Goal: Transaction & Acquisition: Purchase product/service

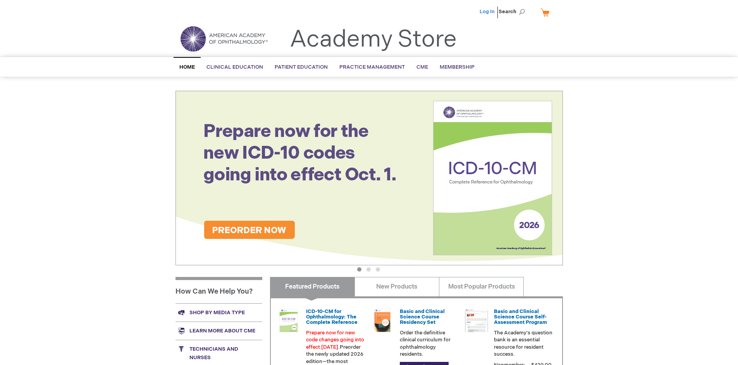
click at [488, 12] on link "Log In" at bounding box center [487, 12] width 15 height 6
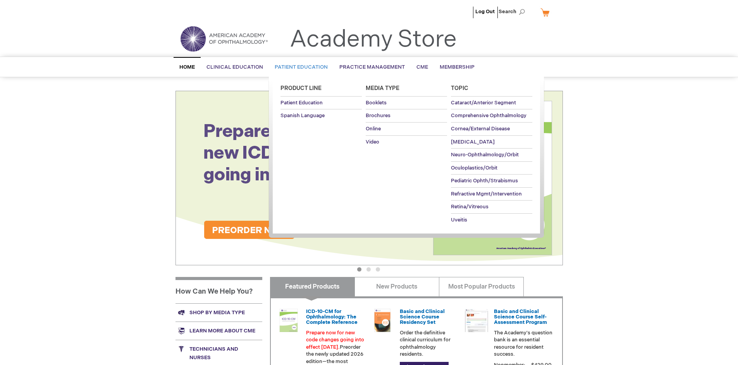
click at [299, 67] on span "Patient Education" at bounding box center [301, 67] width 53 height 6
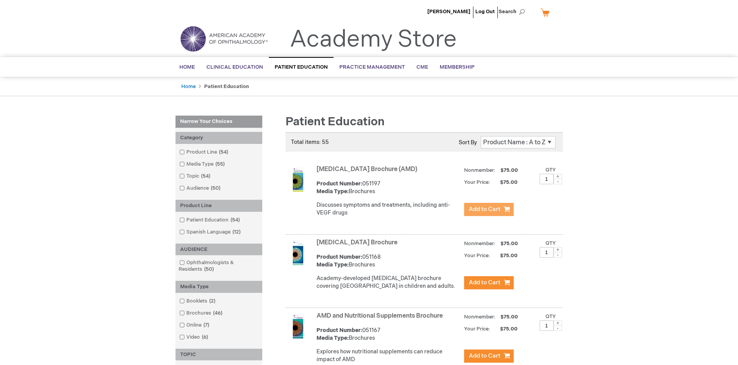
click at [489, 209] on span "Add to Cart" at bounding box center [485, 208] width 32 height 7
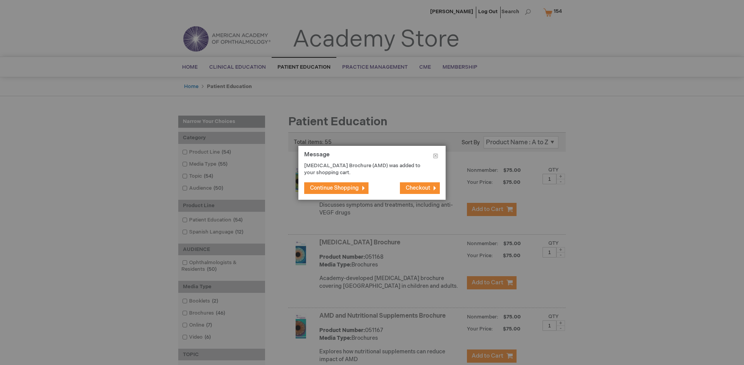
click at [334, 188] on span "Continue Shopping" at bounding box center [334, 187] width 49 height 7
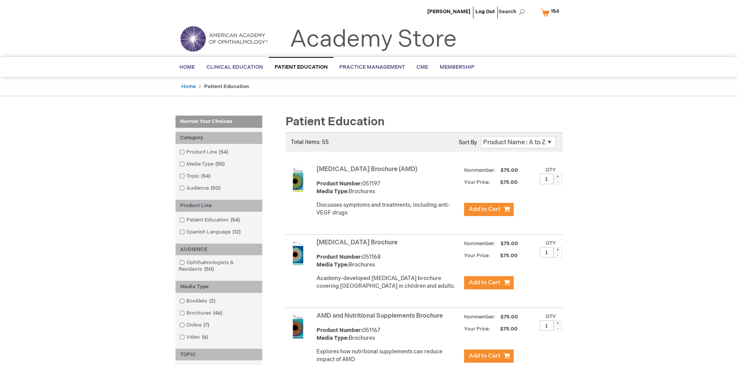
click at [381, 319] on link "AMD and Nutritional Supplements Brochure" at bounding box center [380, 315] width 126 height 7
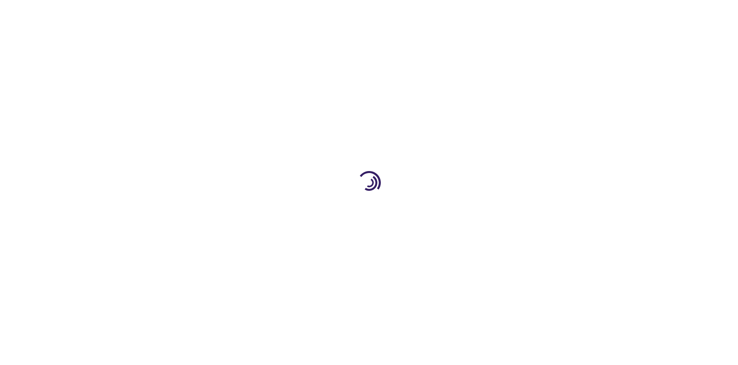
type input "1"
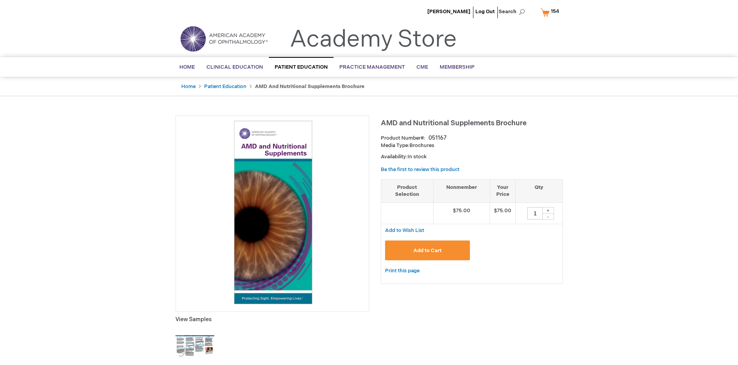
click at [427, 250] on span "Add to Cart" at bounding box center [427, 250] width 28 height 6
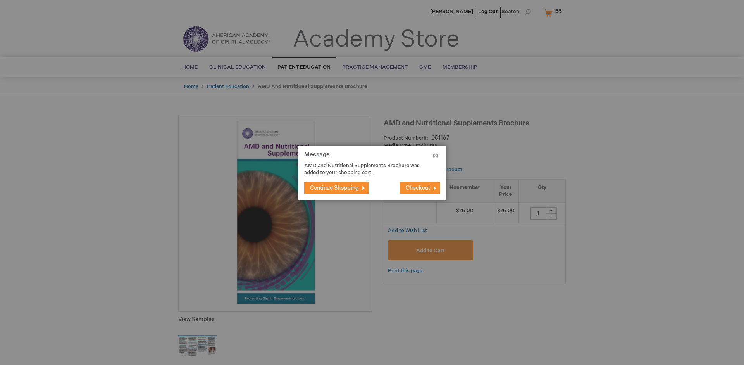
click at [334, 188] on span "Continue Shopping" at bounding box center [334, 187] width 49 height 7
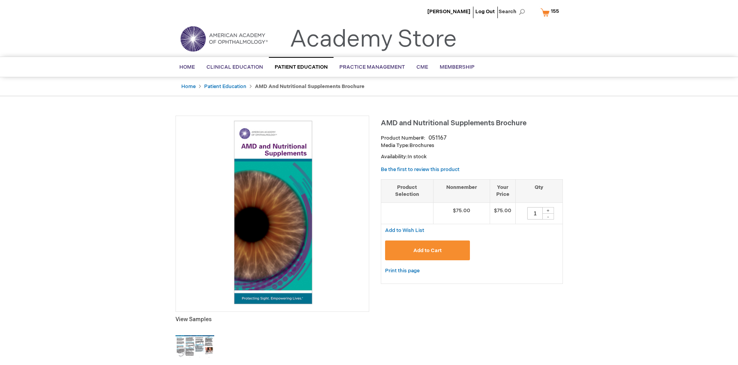
click at [551, 12] on span "155" at bounding box center [555, 11] width 8 height 6
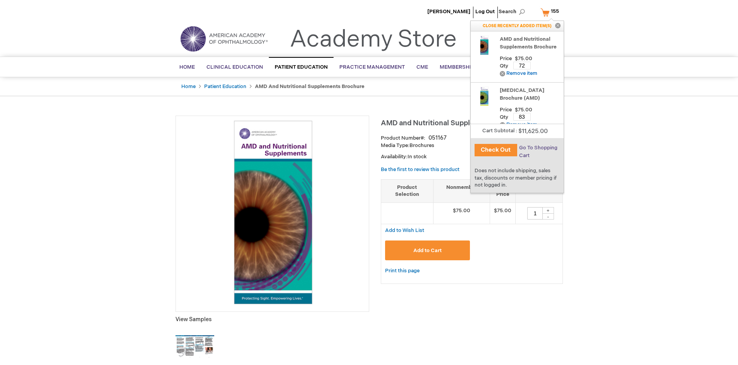
click at [538, 148] on span "Go To Shopping Cart" at bounding box center [538, 152] width 38 height 14
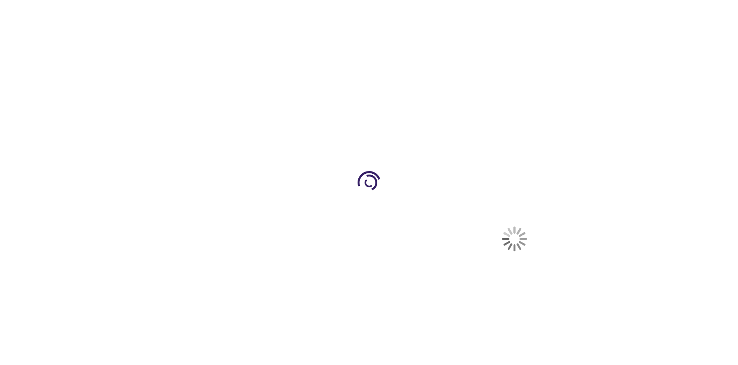
select select "US"
select select "41"
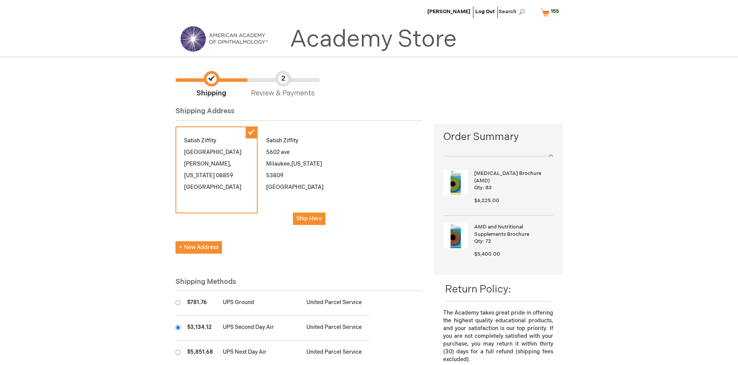
click at [178, 327] on input "radio" at bounding box center [178, 327] width 5 height 5
